Goal: Task Accomplishment & Management: Use online tool/utility

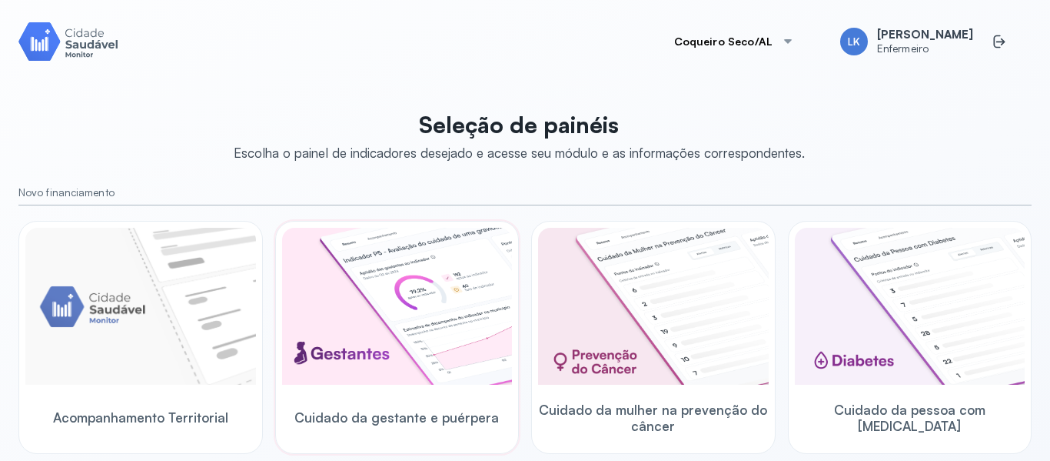
scroll to position [308, 0]
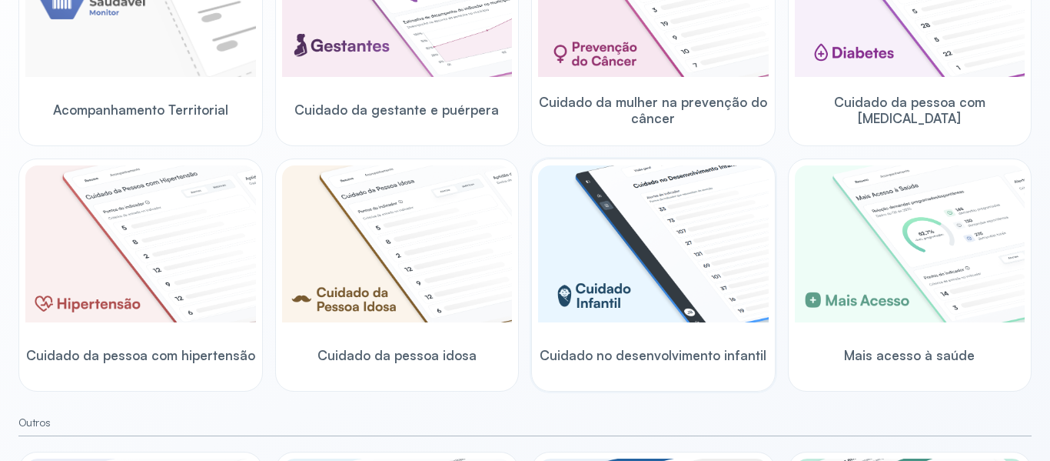
click at [628, 282] on img at bounding box center [653, 243] width 231 height 157
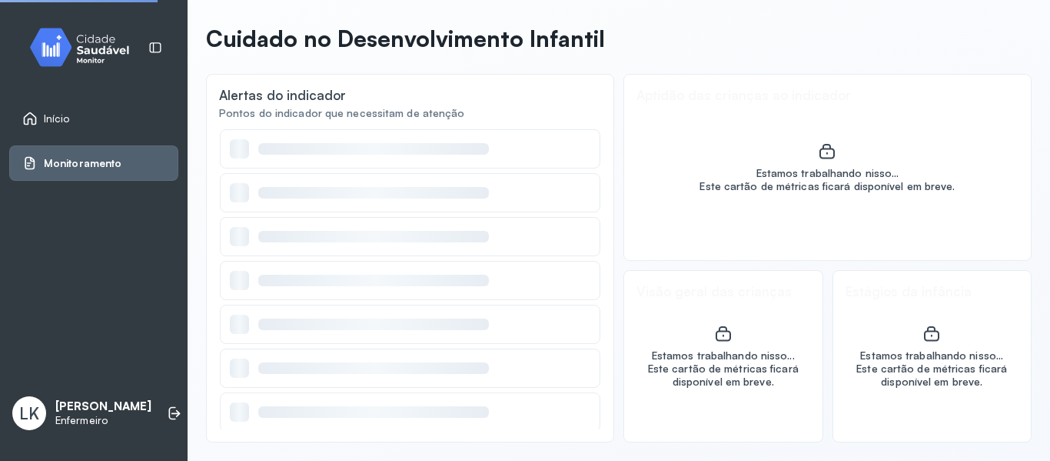
scroll to position [60, 0]
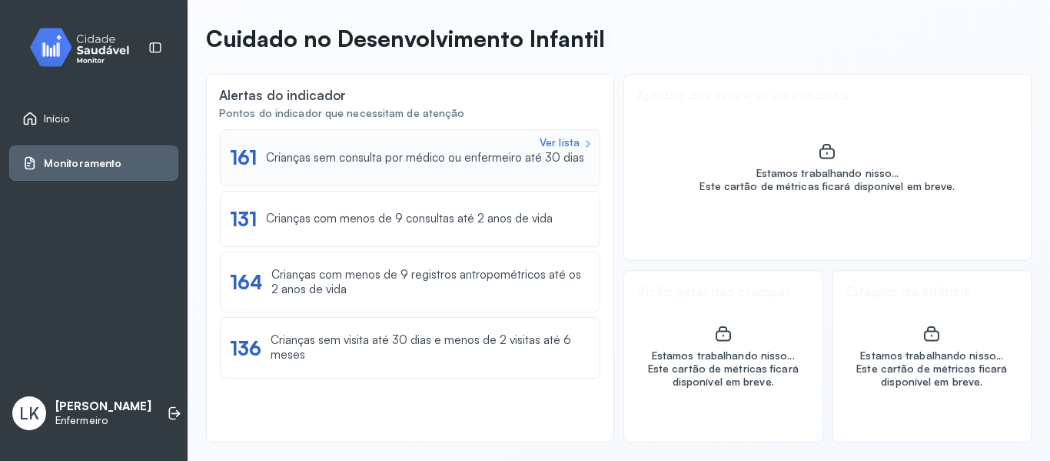
click at [568, 154] on div "Crianças sem consulta por médico ou enfermeiro até 30 dias" at bounding box center [425, 158] width 318 height 15
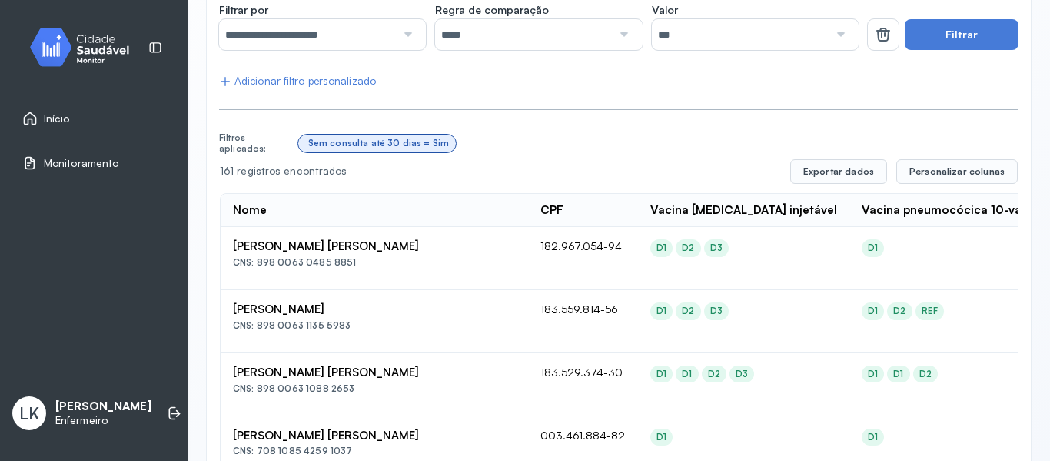
click at [544, 194] on th "CPF" at bounding box center [583, 211] width 110 height 34
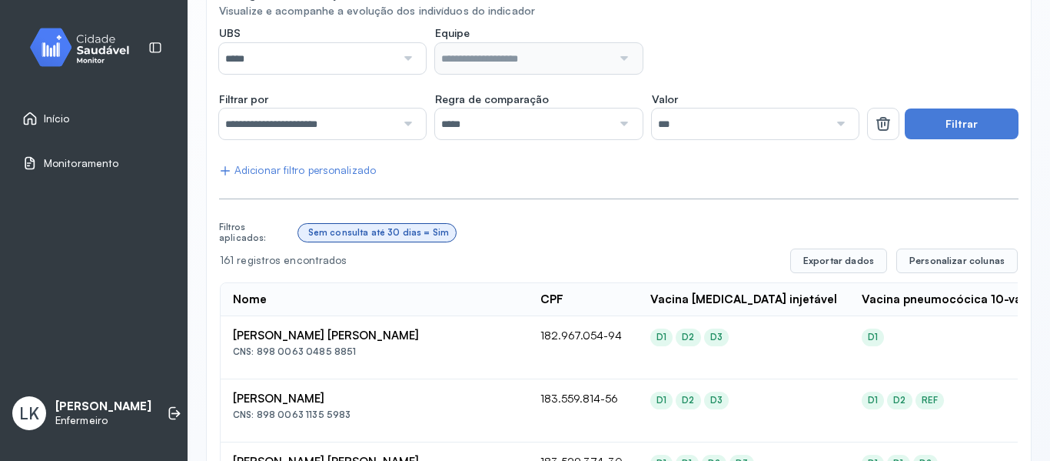
scroll to position [0, 0]
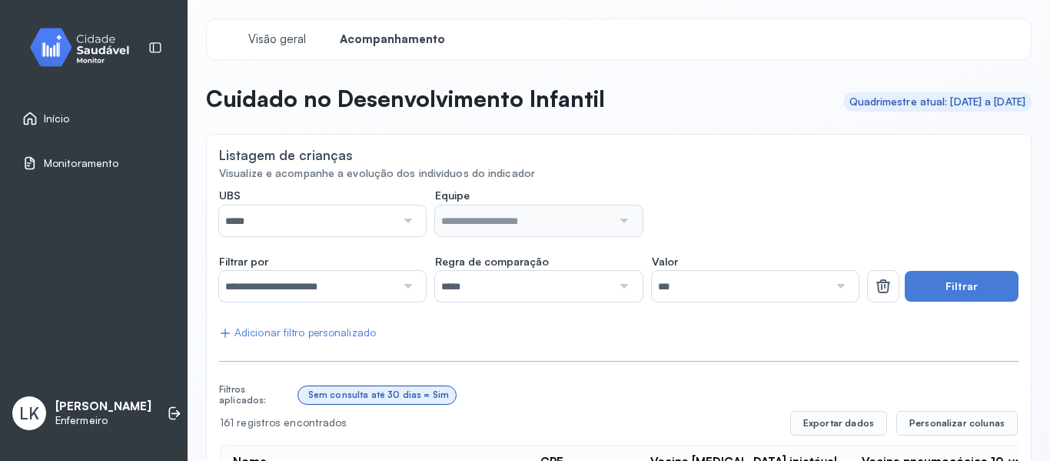
click at [411, 211] on div at bounding box center [406, 220] width 21 height 31
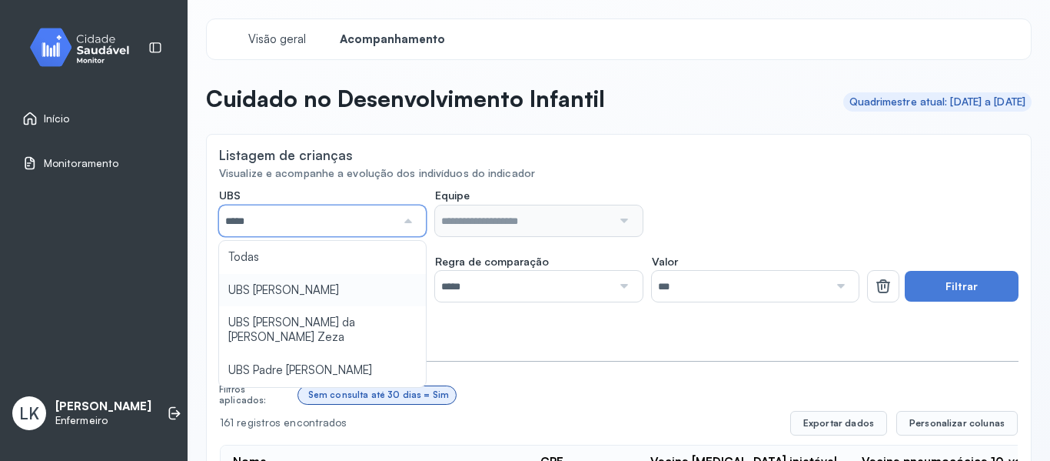
type input "*****"
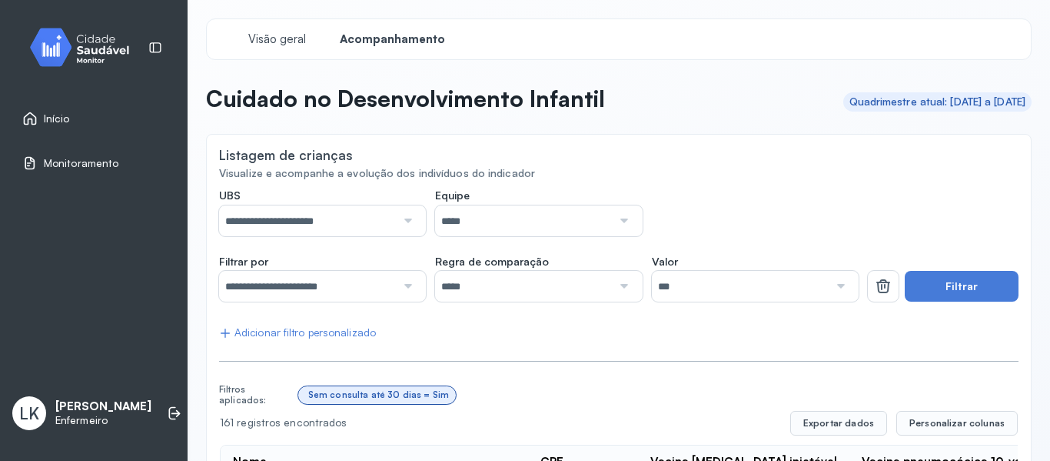
click at [406, 210] on div at bounding box center [406, 220] width 21 height 31
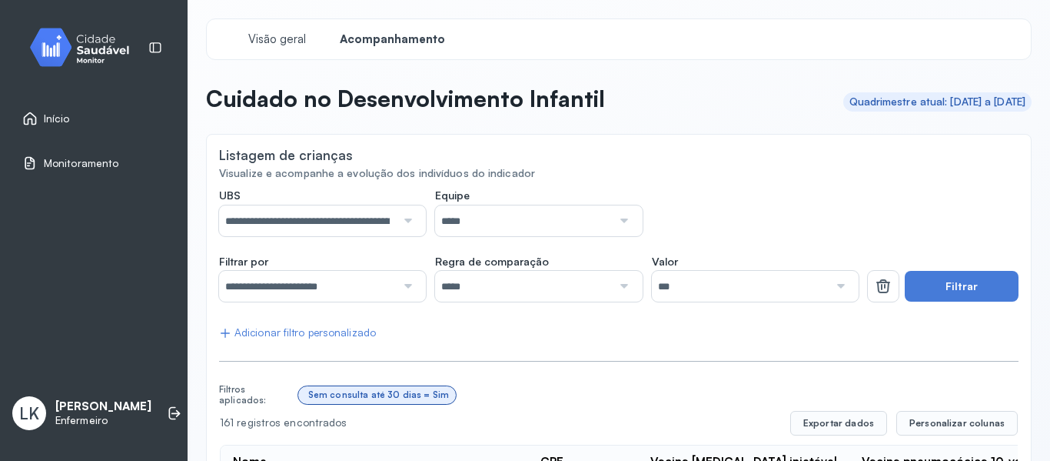
drag, startPoint x: 634, startPoint y: 225, endPoint x: 624, endPoint y: 229, distance: 11.0
click at [633, 225] on div "*****" at bounding box center [538, 220] width 207 height 31
click at [404, 282] on div at bounding box center [406, 286] width 21 height 31
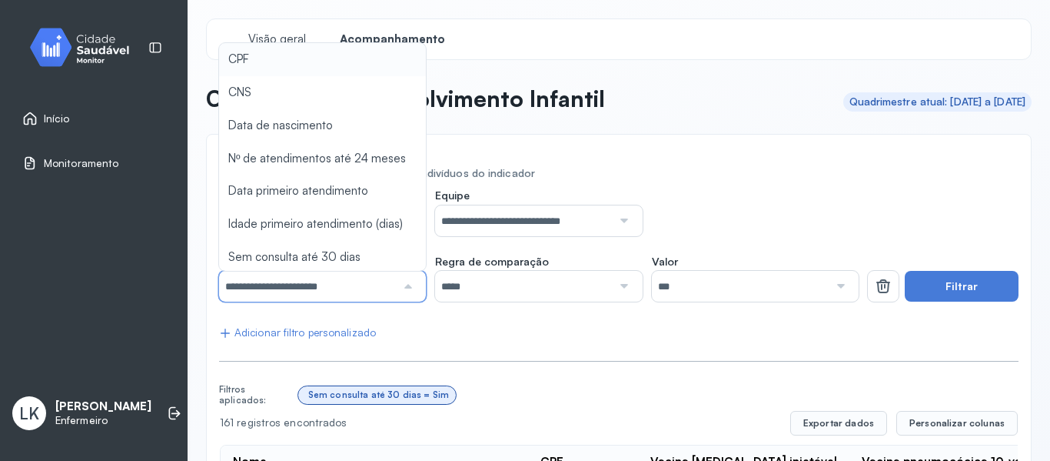
click at [800, 149] on div "Listagem de crianças" at bounding box center [619, 156] width 800 height 19
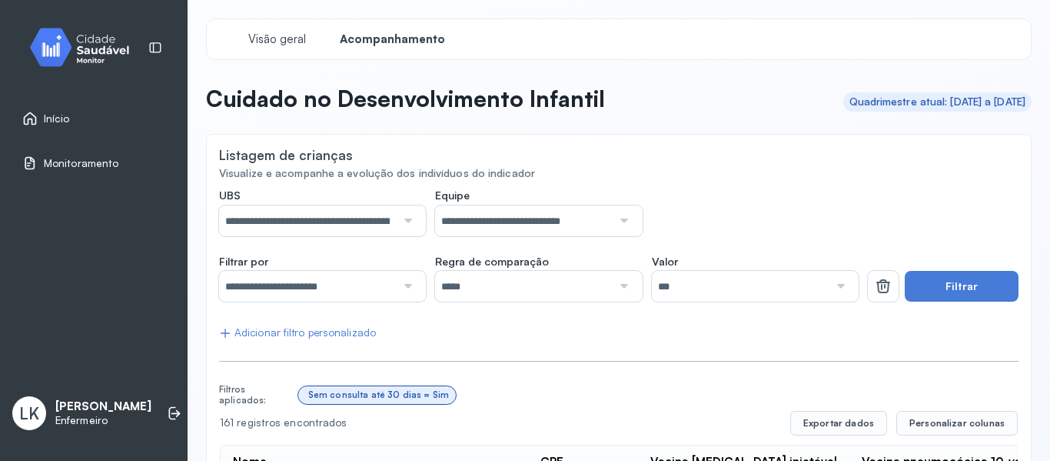
click at [874, 282] on icon at bounding box center [883, 286] width 18 height 18
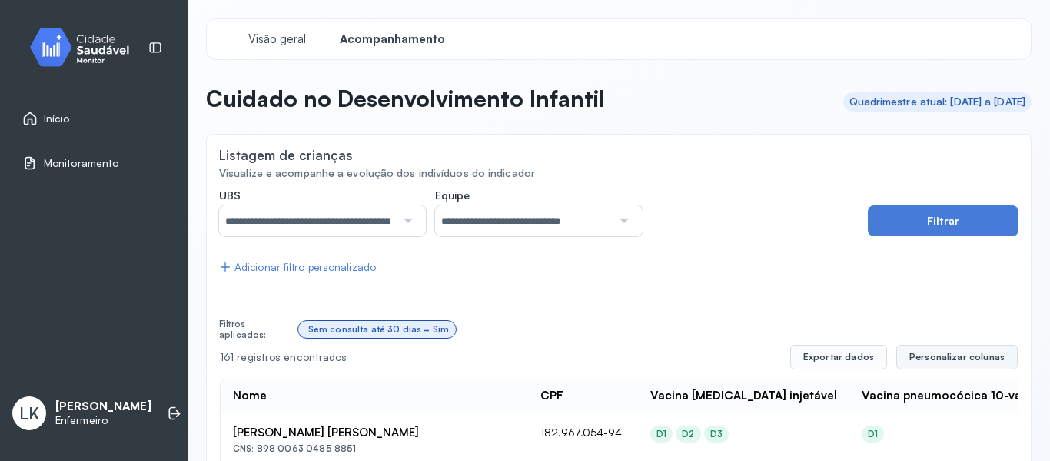
click at [952, 355] on span "Personalizar colunas" at bounding box center [957, 357] width 95 height 12
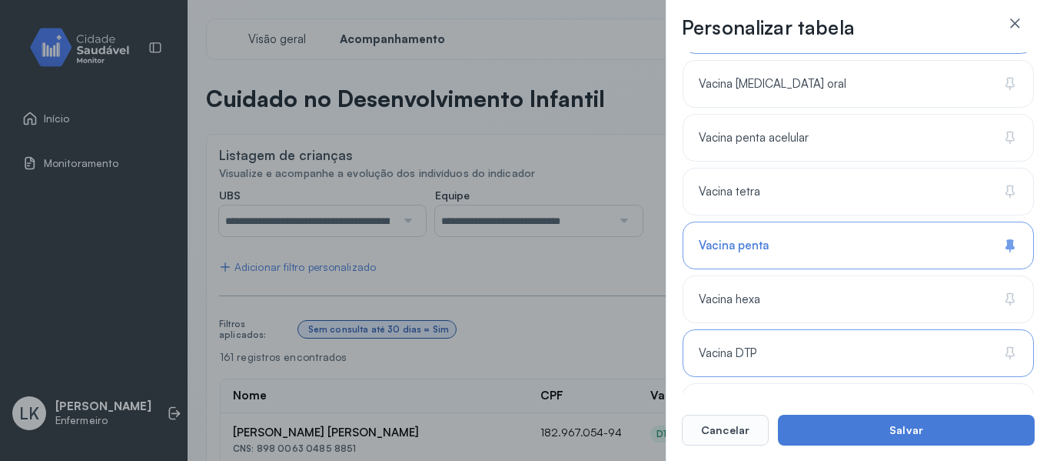
scroll to position [1575, 0]
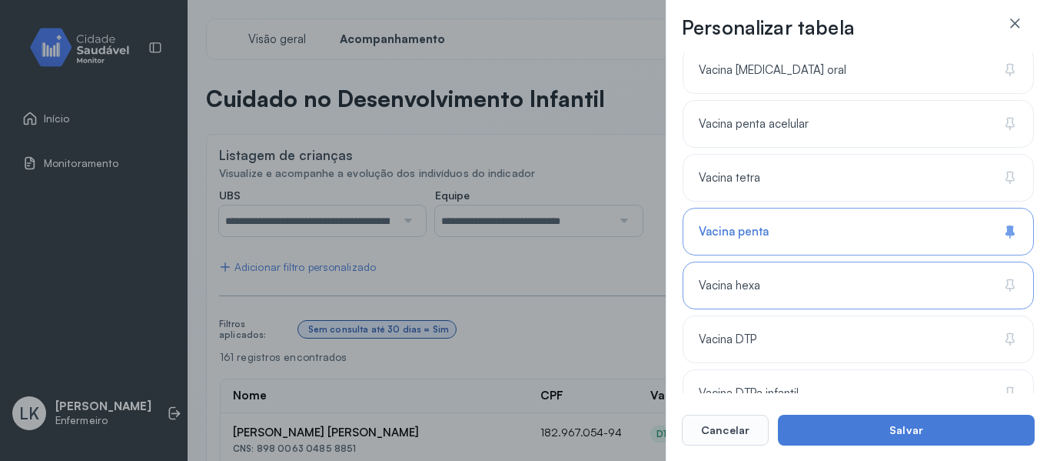
click at [841, 274] on div "Vacina hexa" at bounding box center [858, 285] width 351 height 48
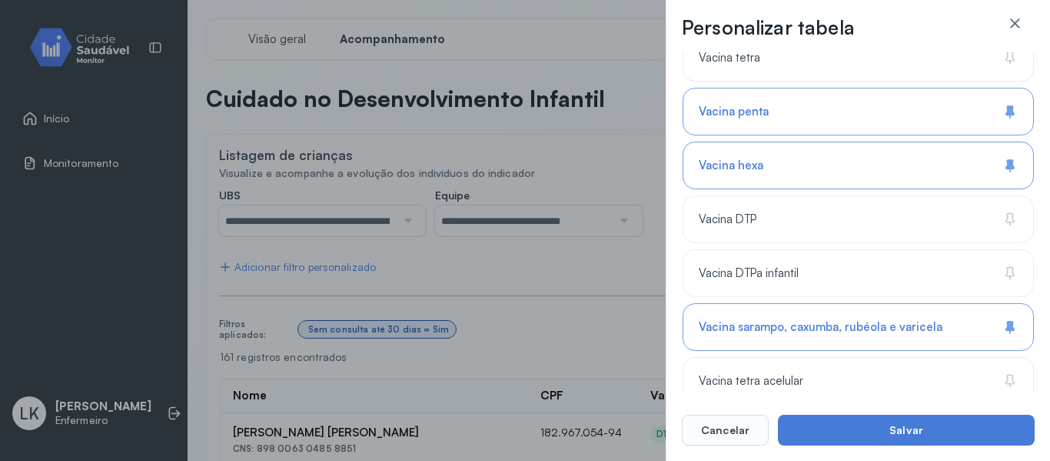
scroll to position [1713, 0]
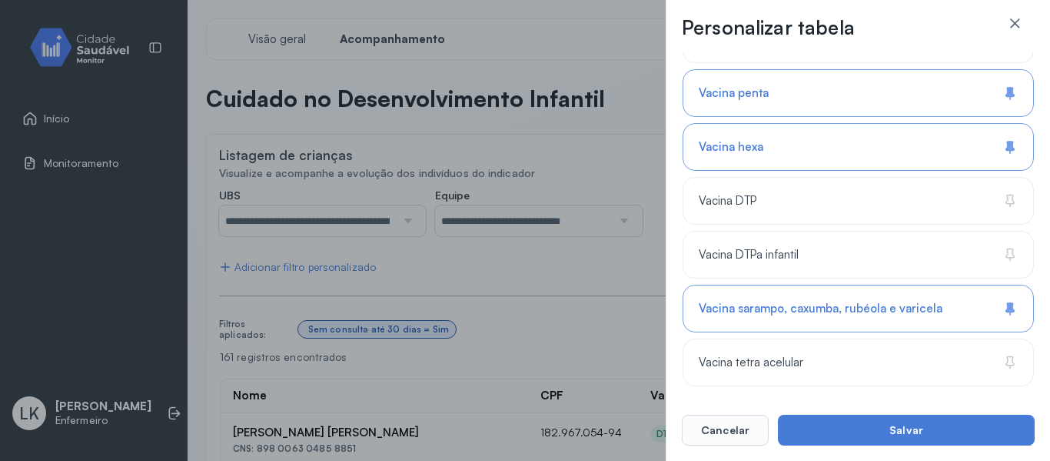
click at [857, 438] on button "Salvar" at bounding box center [906, 430] width 257 height 31
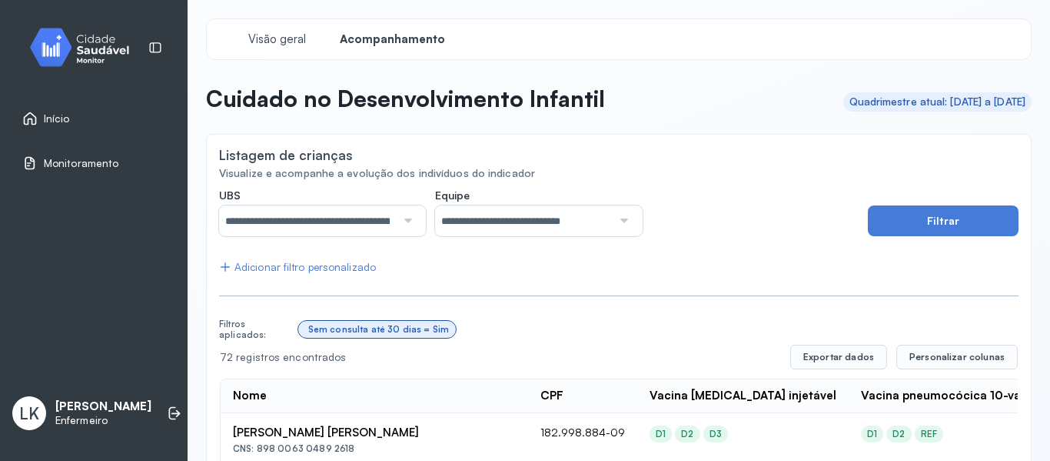
click at [410, 219] on div at bounding box center [406, 220] width 21 height 31
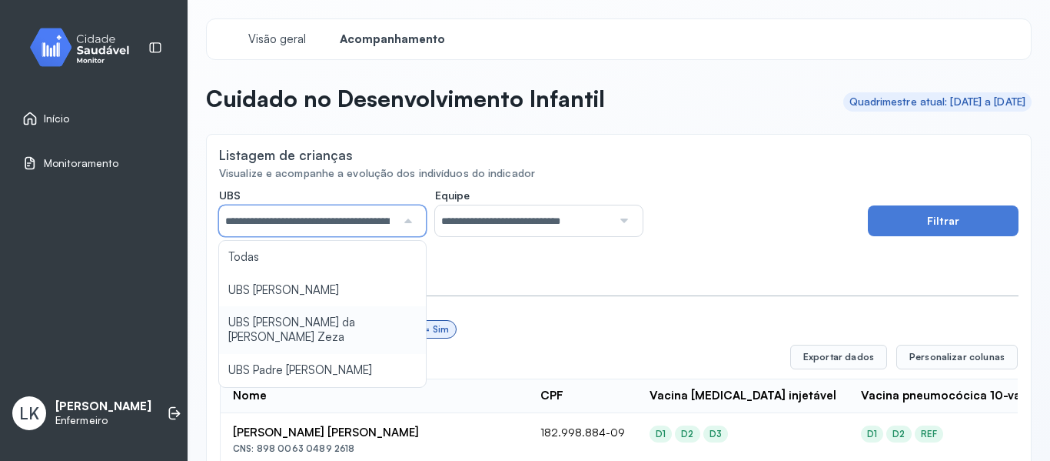
scroll to position [0, 48]
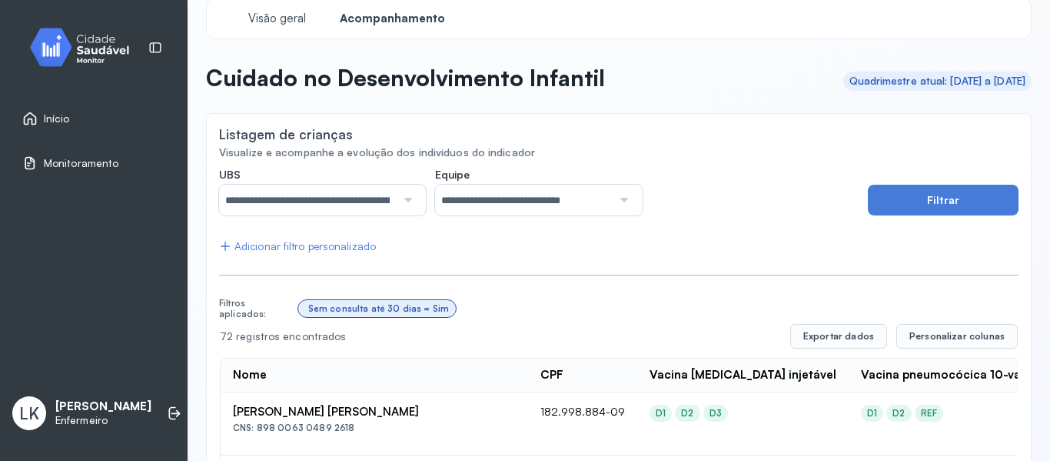
scroll to position [0, 0]
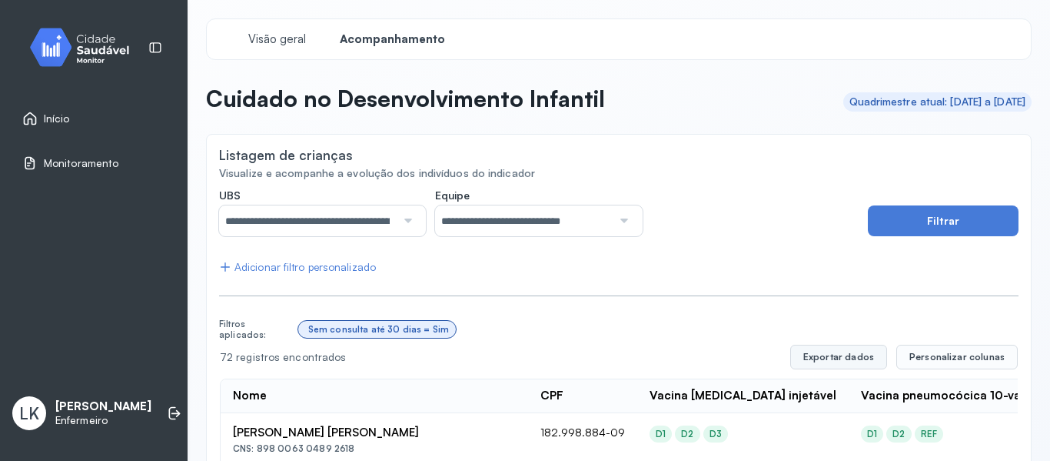
click at [867, 356] on button "Exportar dados" at bounding box center [839, 357] width 97 height 25
